Goal: Transaction & Acquisition: Download file/media

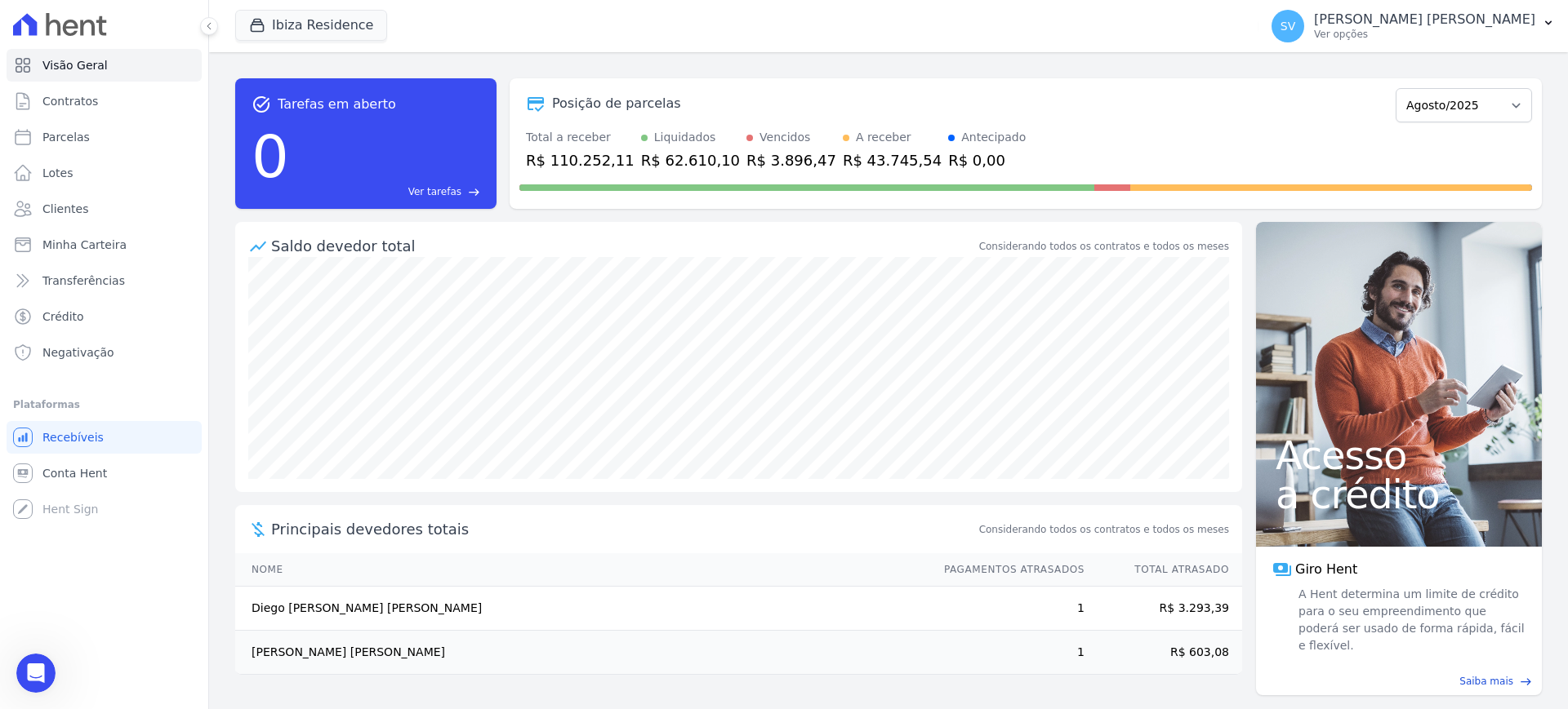
scroll to position [138, 0]
click at [1358, 29] on p "Ver opções" at bounding box center [1425, 34] width 221 height 13
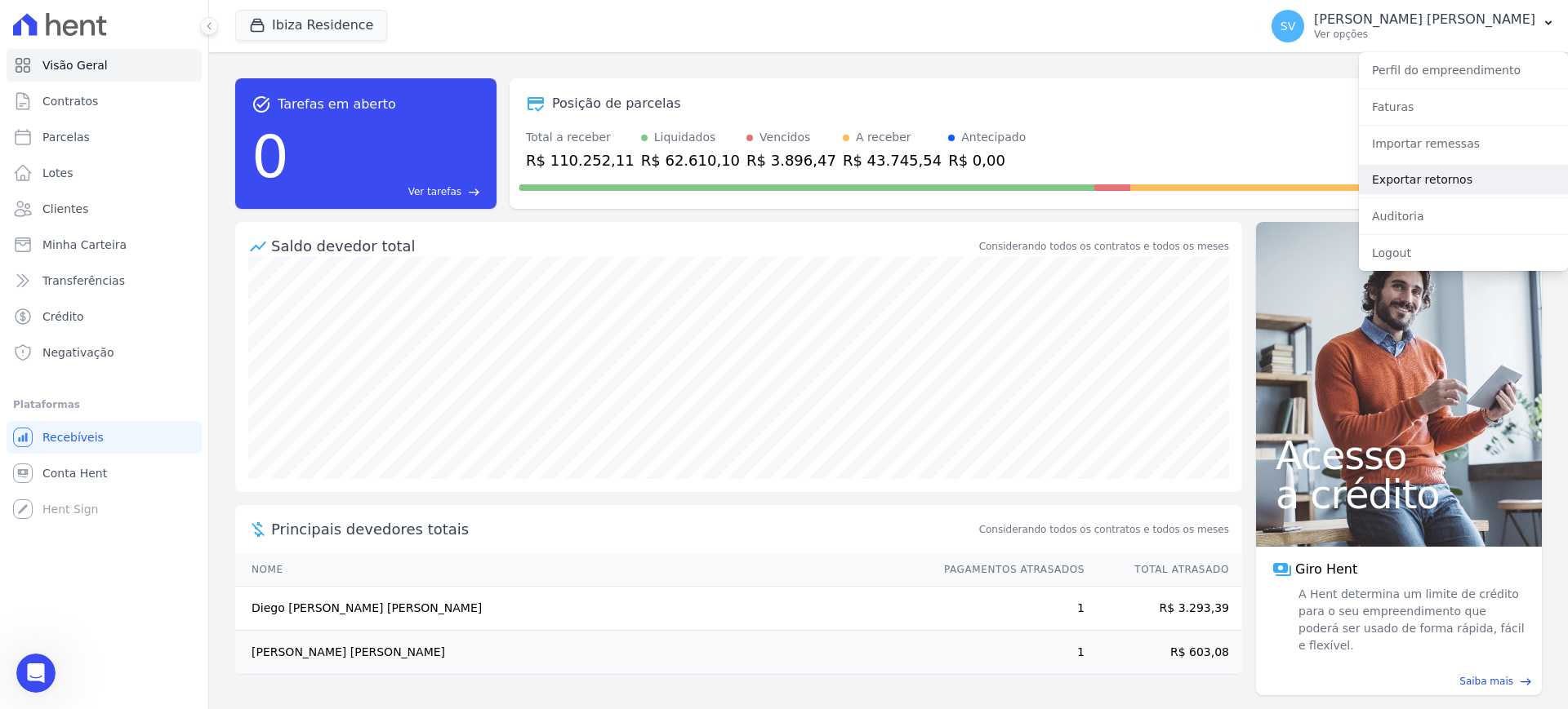
click at [1399, 178] on link "Exportar retornos" at bounding box center [1463, 179] width 209 height 29
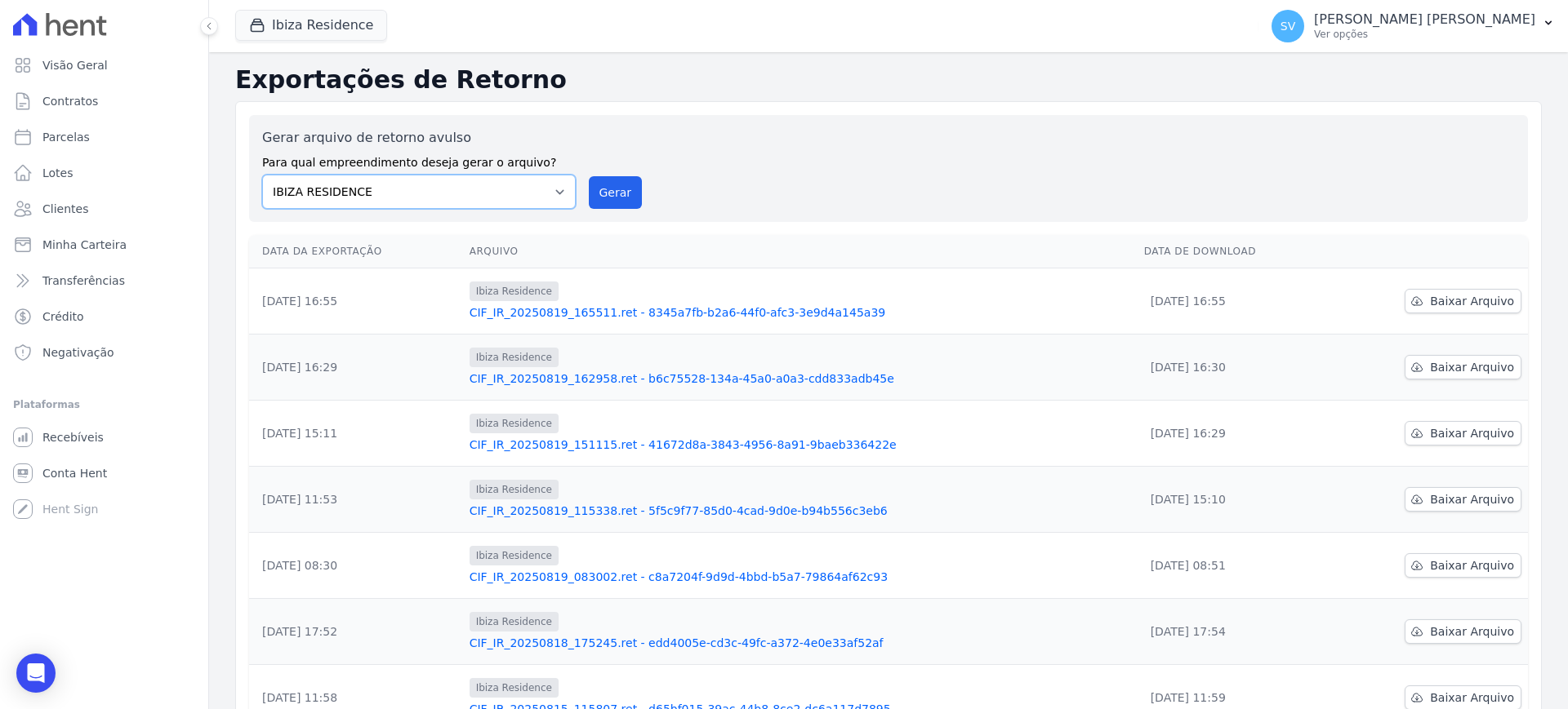
click at [551, 192] on select "[GEOGRAPHIC_DATA] COMPLEXO RESIDENCIAL [GEOGRAPHIC_DATA] 300 - [PERSON_NAME][GE…" at bounding box center [418, 192] width 314 height 34
select select "4da9ed21-cc8e-4588-a6ed-caad911ee607"
click at [262, 175] on select "[GEOGRAPHIC_DATA] COMPLEXO RESIDENCIAL [GEOGRAPHIC_DATA] 300 - [PERSON_NAME][GE…" at bounding box center [418, 192] width 314 height 34
click at [596, 189] on button "Gerar" at bounding box center [615, 192] width 54 height 33
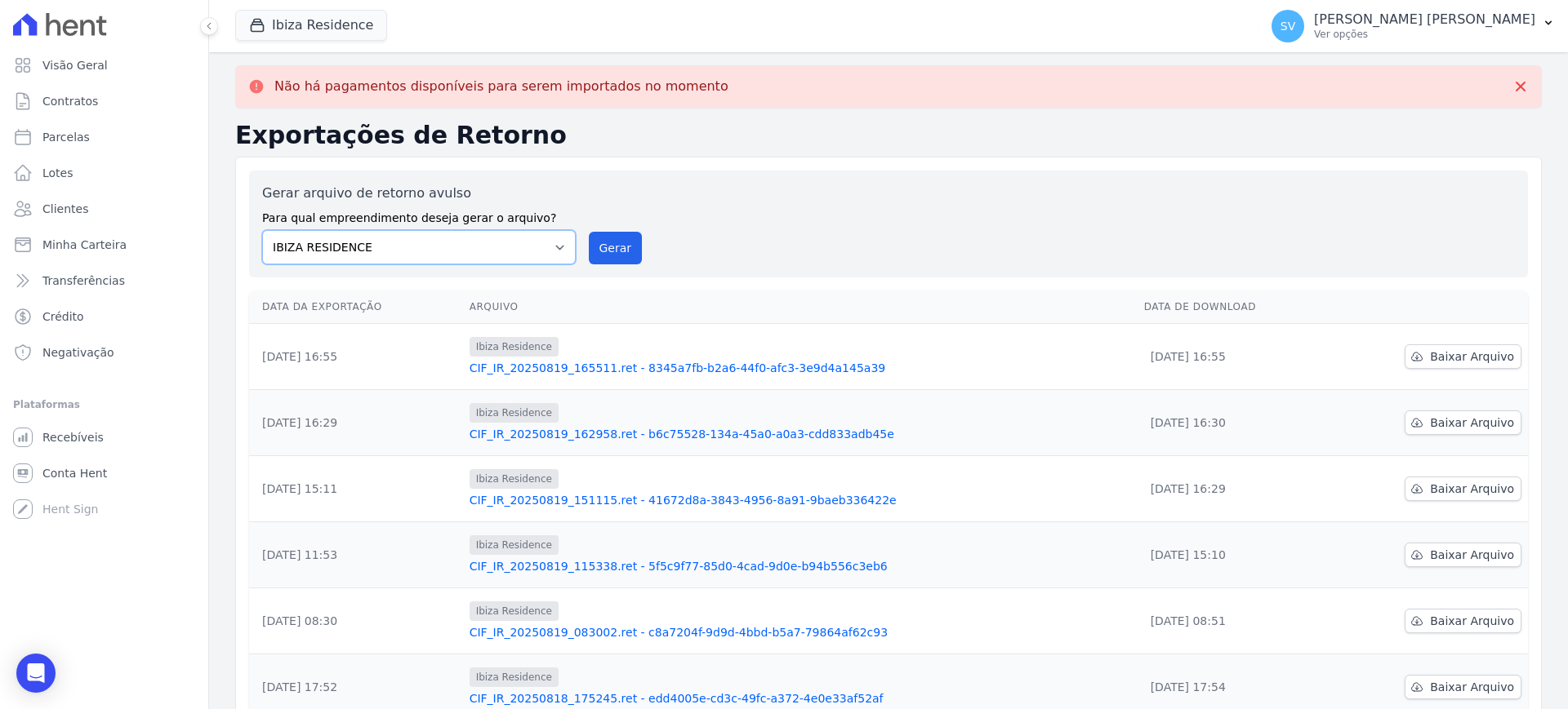
click at [559, 247] on select "[GEOGRAPHIC_DATA] COMPLEXO RESIDENCIAL [GEOGRAPHIC_DATA] 300 - [PERSON_NAME][GE…" at bounding box center [418, 247] width 314 height 34
select select "a999329b-d322-46c5-b2df-9163b092fb9b"
click at [262, 230] on select "[GEOGRAPHIC_DATA] COMPLEXO RESIDENCIAL [GEOGRAPHIC_DATA] 300 - [PERSON_NAME][GE…" at bounding box center [418, 247] width 314 height 34
click at [598, 249] on button "Gerar" at bounding box center [615, 248] width 54 height 33
click at [254, 28] on icon "button" at bounding box center [257, 25] width 17 height 17
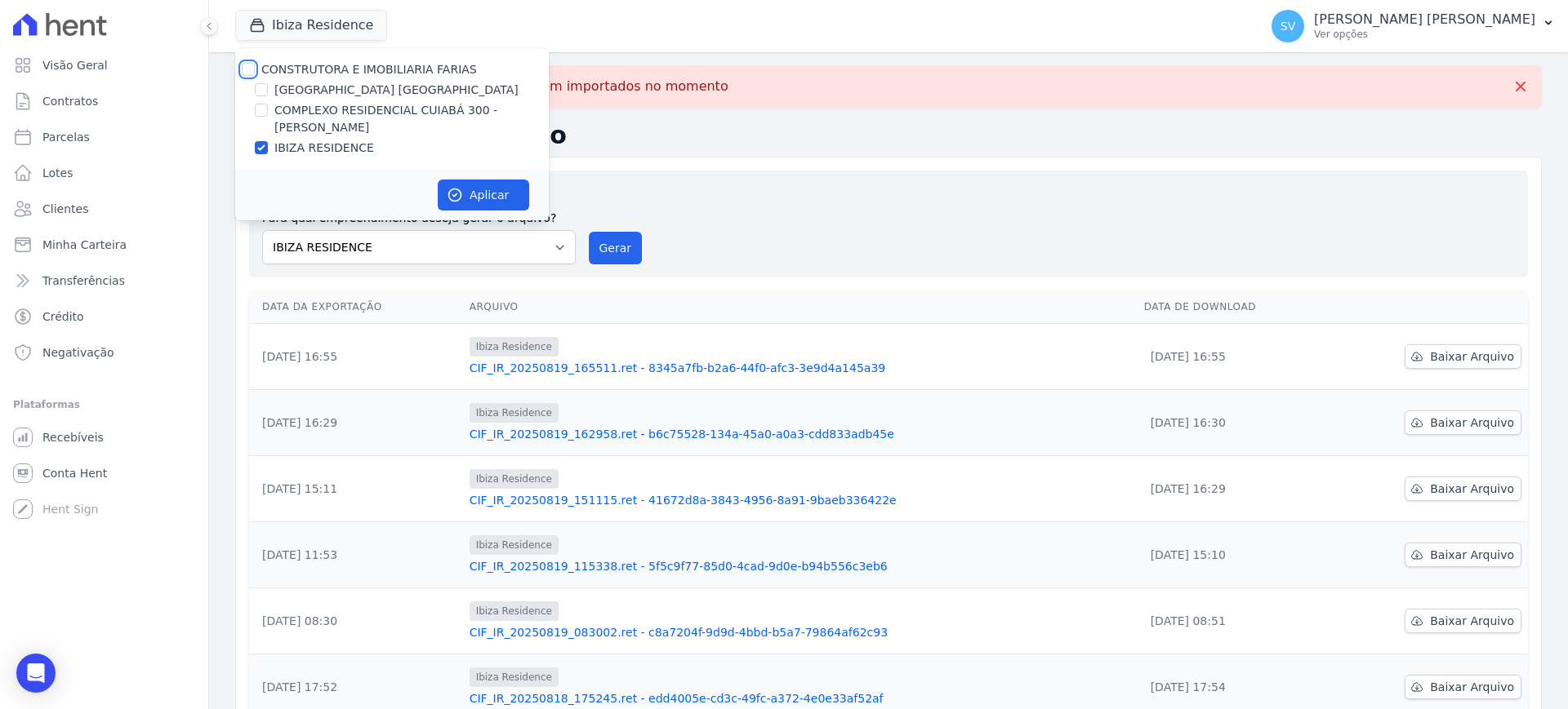
click at [243, 73] on input "CONSTRUTORA E IMOBILIARIA FARIAS" at bounding box center [248, 69] width 13 height 13
checkbox input "true"
drag, startPoint x: 453, startPoint y: 189, endPoint x: 444, endPoint y: 193, distance: 9.8
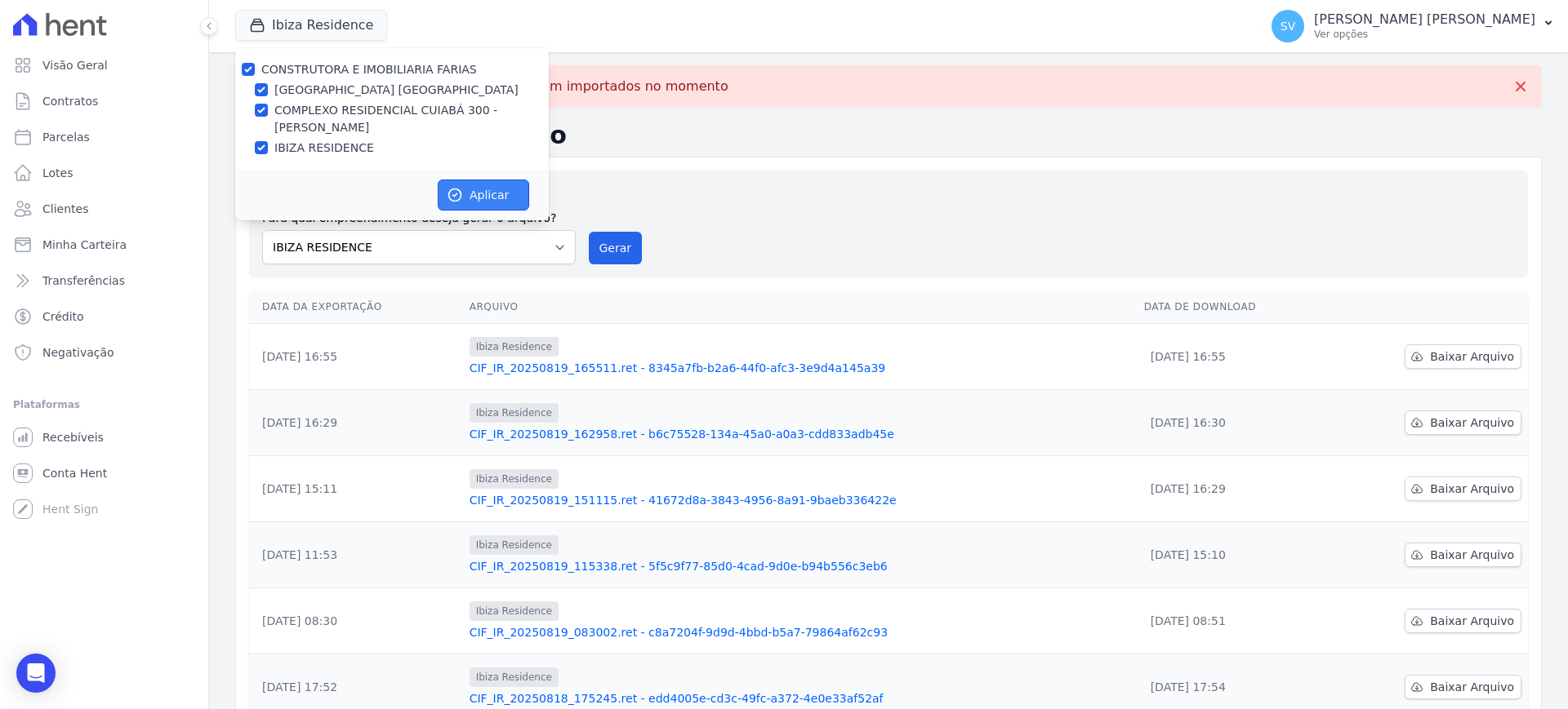
click at [452, 190] on icon "button" at bounding box center [455, 196] width 12 height 12
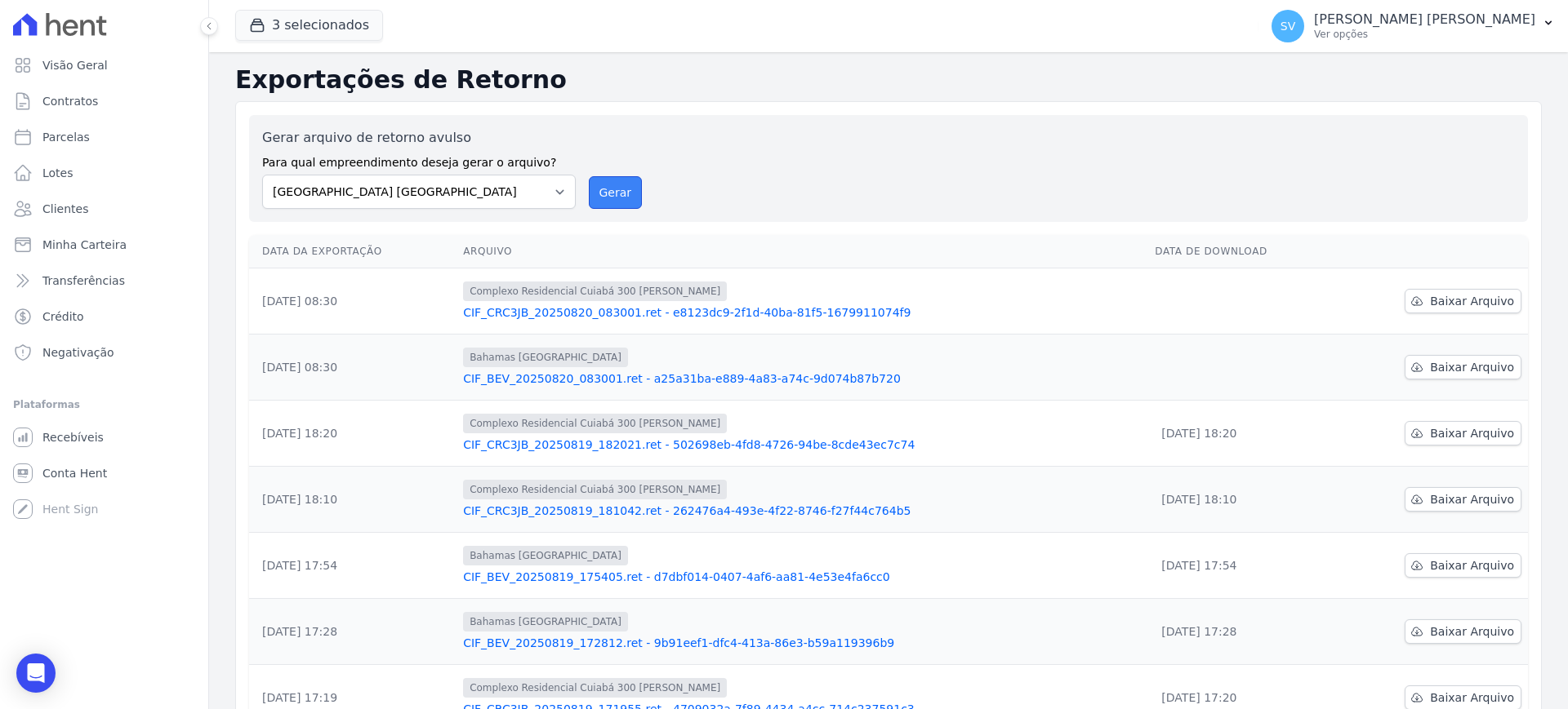
click at [616, 199] on button "Gerar" at bounding box center [615, 192] width 54 height 33
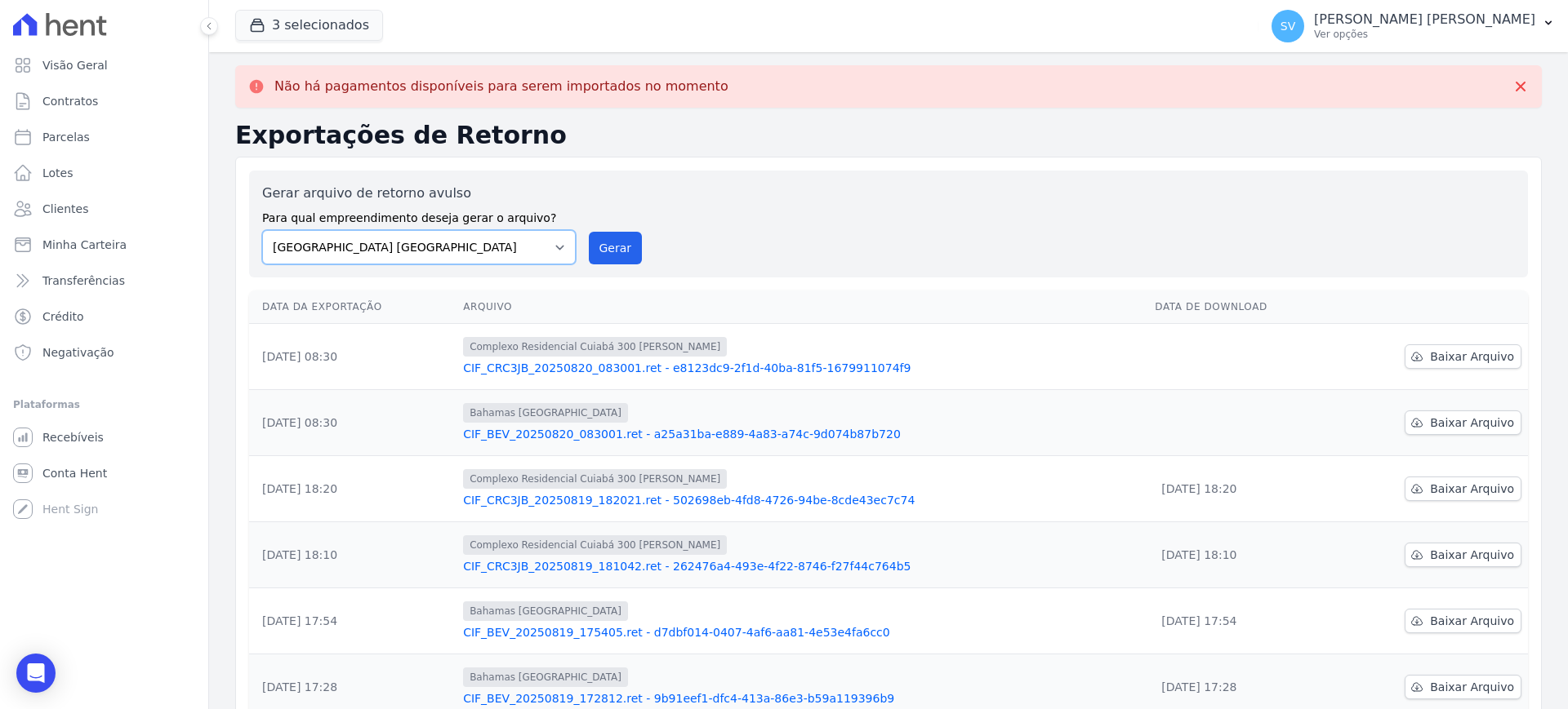
click at [565, 248] on select "[GEOGRAPHIC_DATA] COMPLEXO RESIDENCIAL [GEOGRAPHIC_DATA] 300 - [PERSON_NAME][GE…" at bounding box center [418, 247] width 314 height 34
select select "a999329b-d322-46c5-b2df-9163b092fb9b"
click at [262, 230] on select "[GEOGRAPHIC_DATA] COMPLEXO RESIDENCIAL [GEOGRAPHIC_DATA] 300 - [PERSON_NAME][GE…" at bounding box center [418, 247] width 314 height 34
click at [603, 246] on button "Gerar" at bounding box center [615, 248] width 54 height 33
drag, startPoint x: 563, startPoint y: 243, endPoint x: 547, endPoint y: 244, distance: 16.0
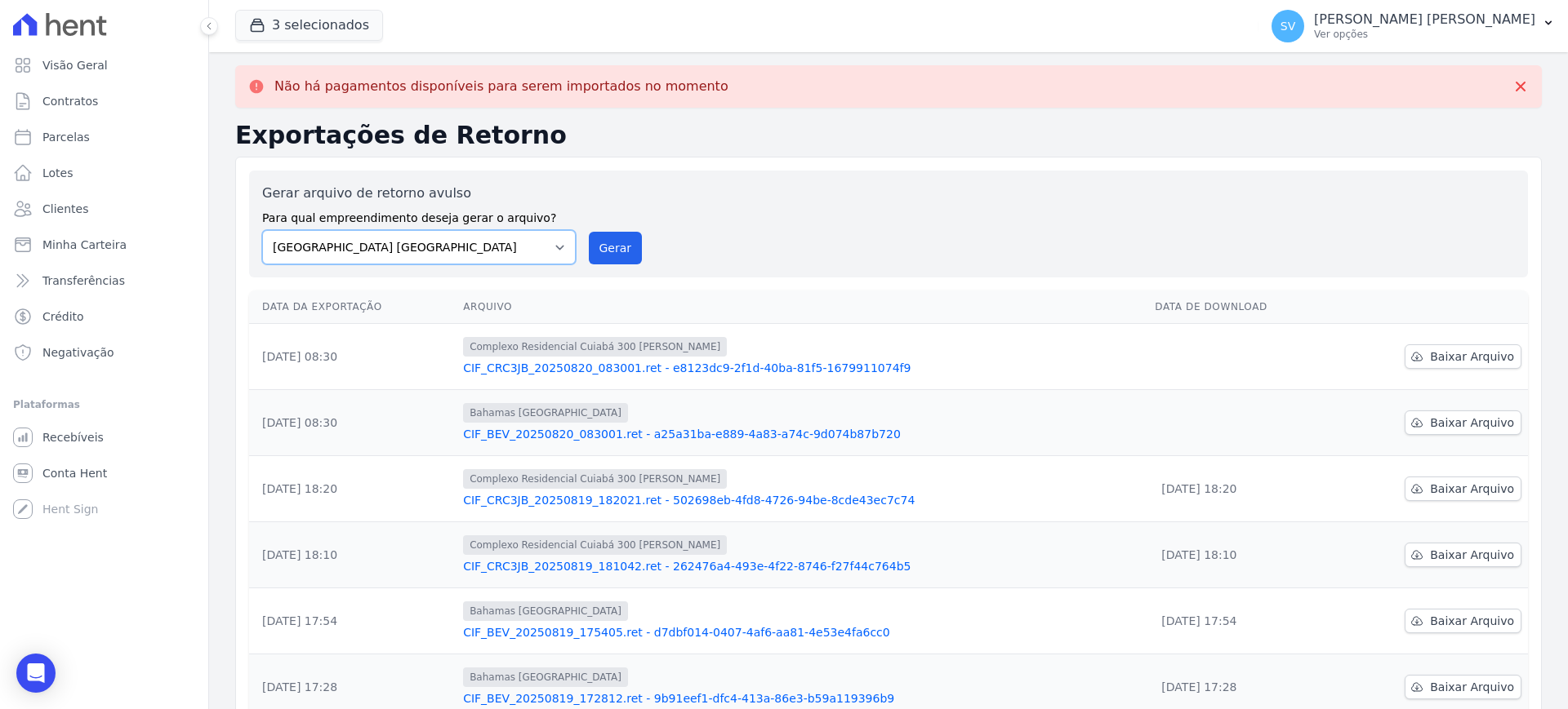
click at [563, 244] on select "[GEOGRAPHIC_DATA] COMPLEXO RESIDENCIAL [GEOGRAPHIC_DATA] 300 - [PERSON_NAME][GE…" at bounding box center [418, 247] width 314 height 34
select select "73a372cd-5640-41c8-aaea-11bd74619c10"
click at [262, 230] on select "[GEOGRAPHIC_DATA] COMPLEXO RESIDENCIAL [GEOGRAPHIC_DATA] 300 - [PERSON_NAME][GE…" at bounding box center [418, 247] width 314 height 34
click at [620, 242] on button "Gerar" at bounding box center [615, 248] width 54 height 33
click at [1458, 422] on span "Baixar Arquivo" at bounding box center [1472, 423] width 84 height 17
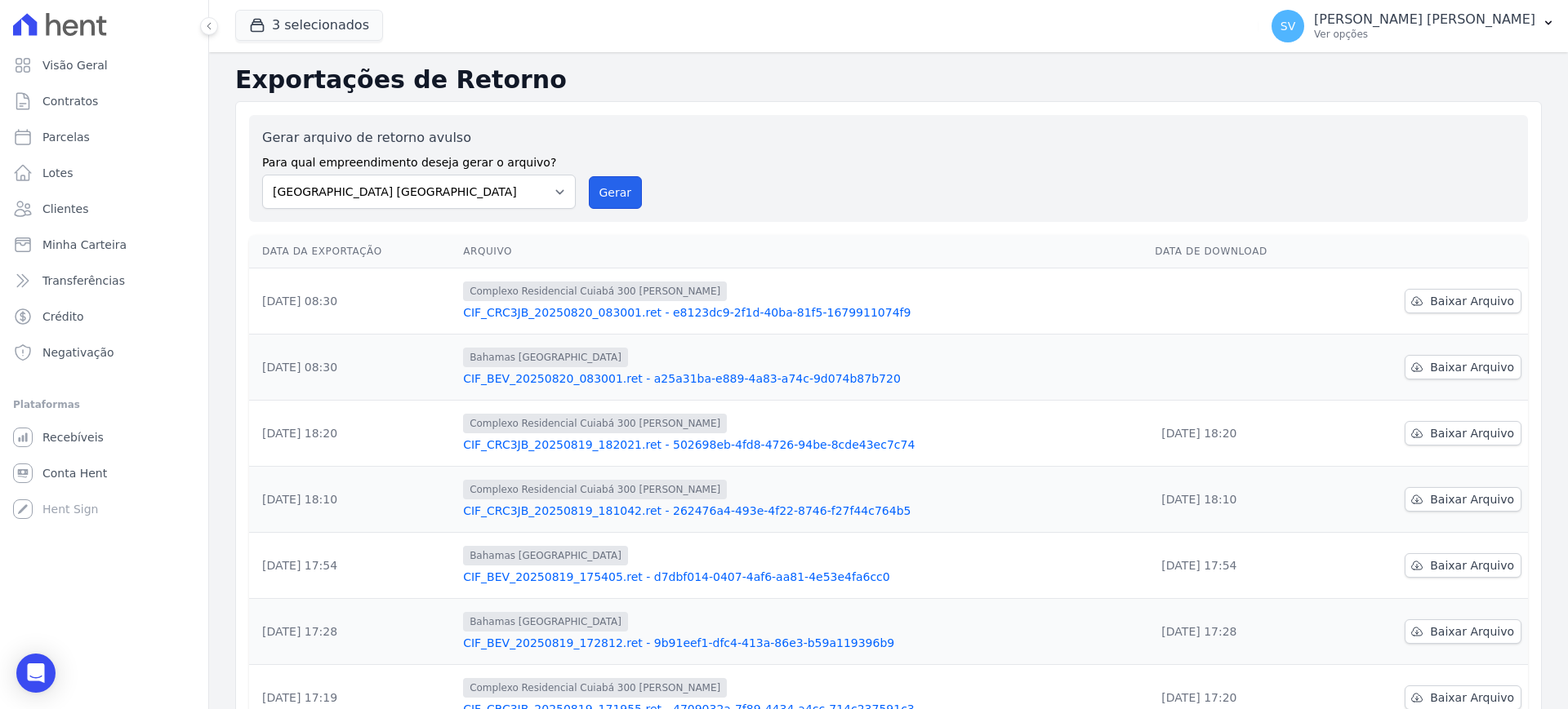
drag, startPoint x: 610, startPoint y: 199, endPoint x: 841, endPoint y: 159, distance: 234.4
click at [610, 199] on button "Gerar" at bounding box center [615, 192] width 54 height 33
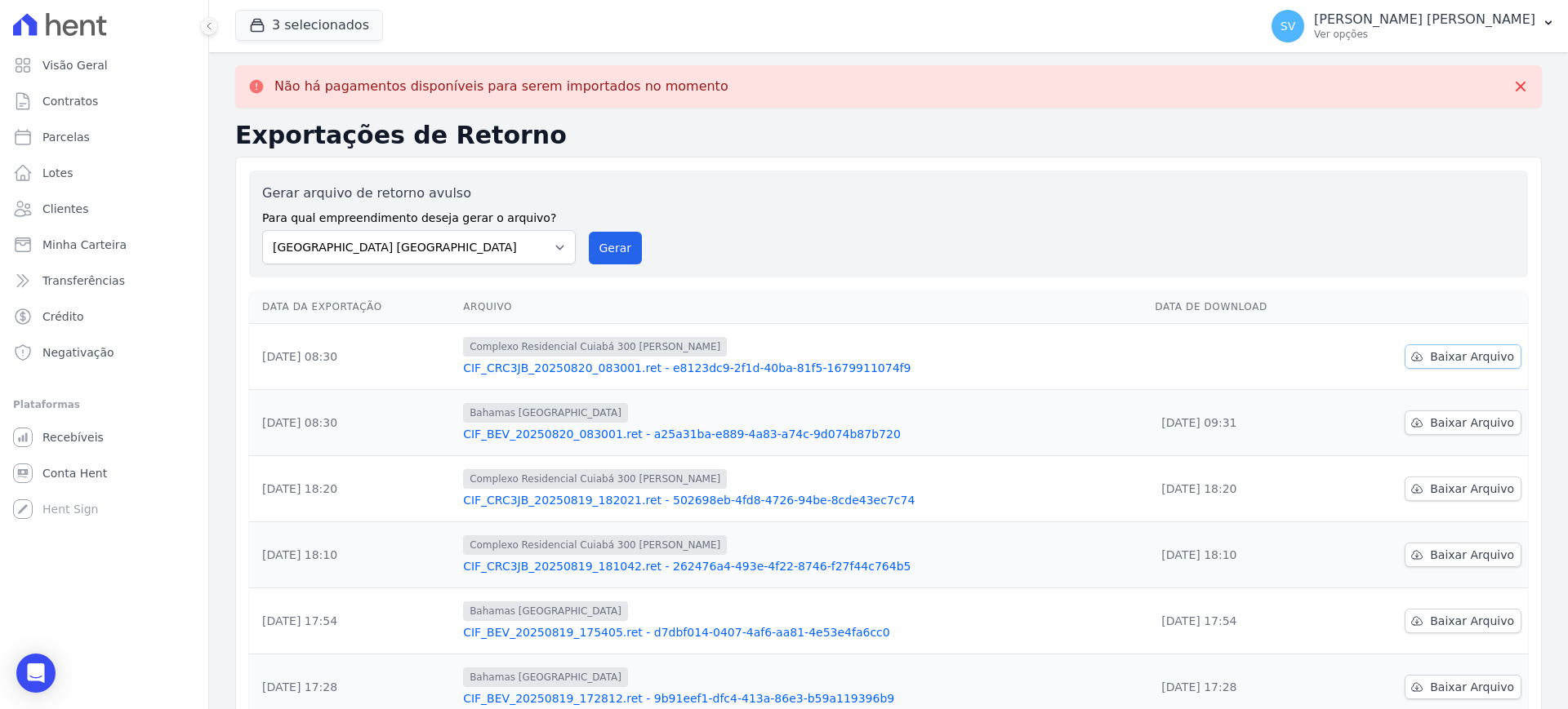
click at [1430, 357] on span "Baixar Arquivo" at bounding box center [1472, 357] width 84 height 17
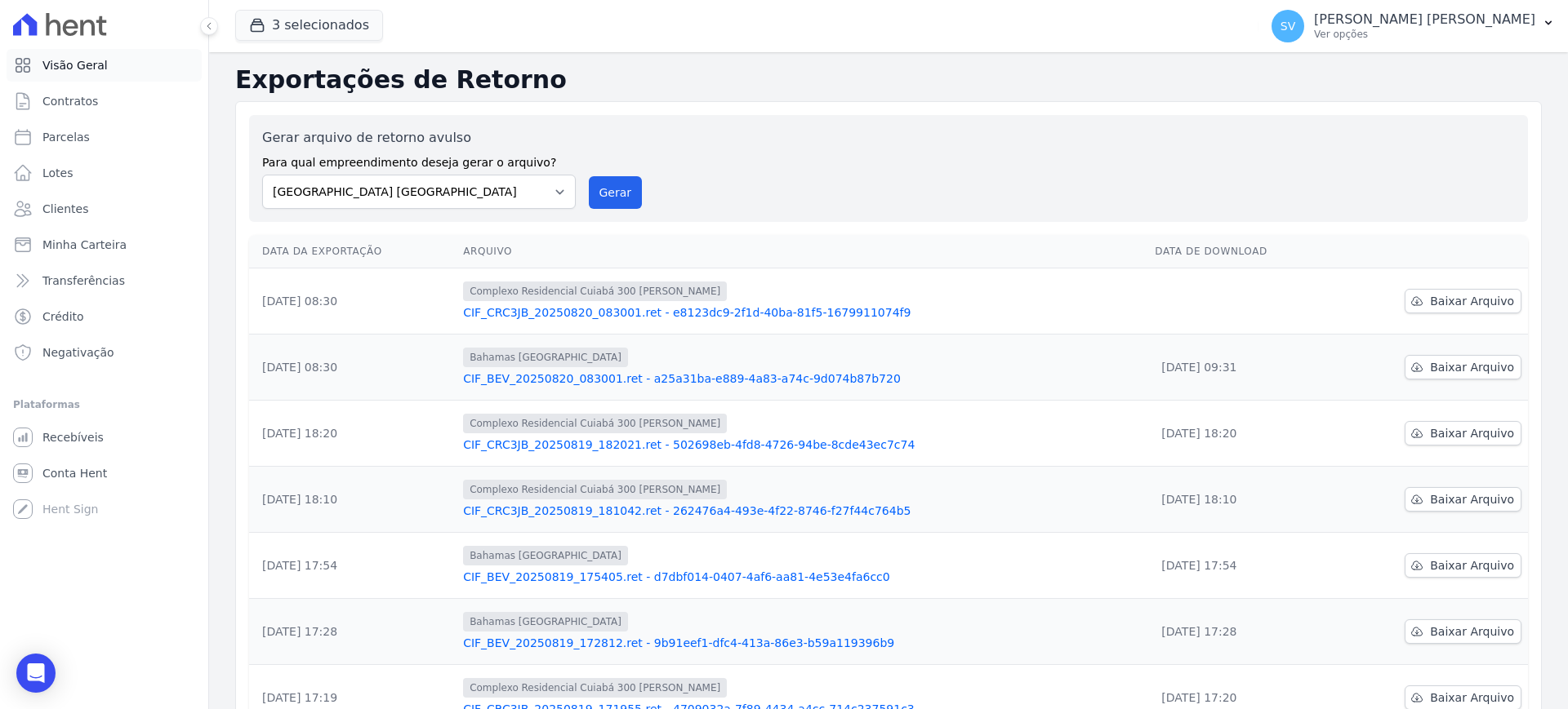
click at [69, 57] on span "Visão Geral" at bounding box center [75, 65] width 65 height 17
